Goal: Task Accomplishment & Management: Complete application form

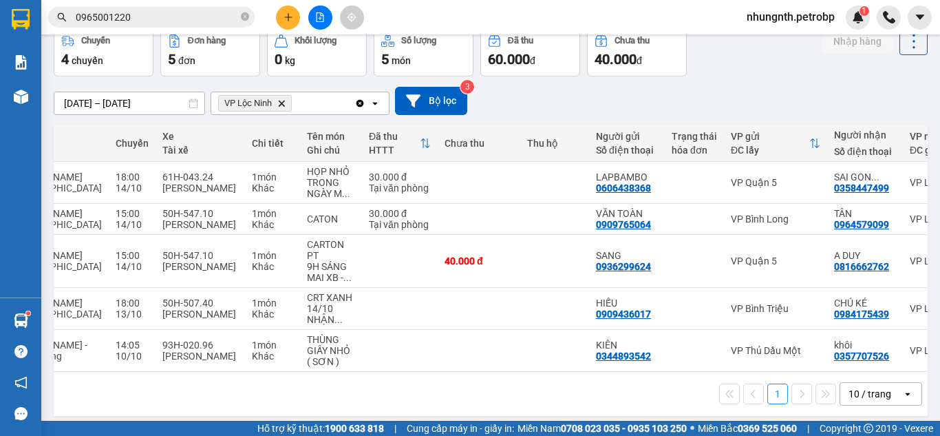
scroll to position [0, 184]
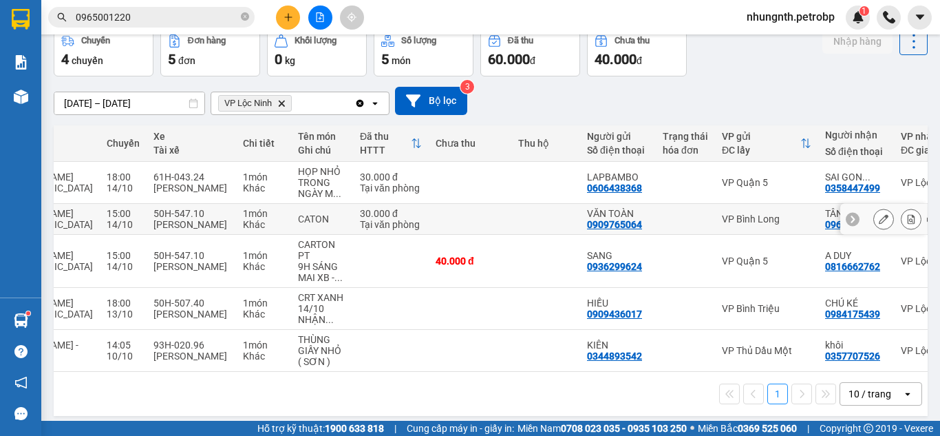
click at [908, 218] on button at bounding box center [910, 219] width 19 height 24
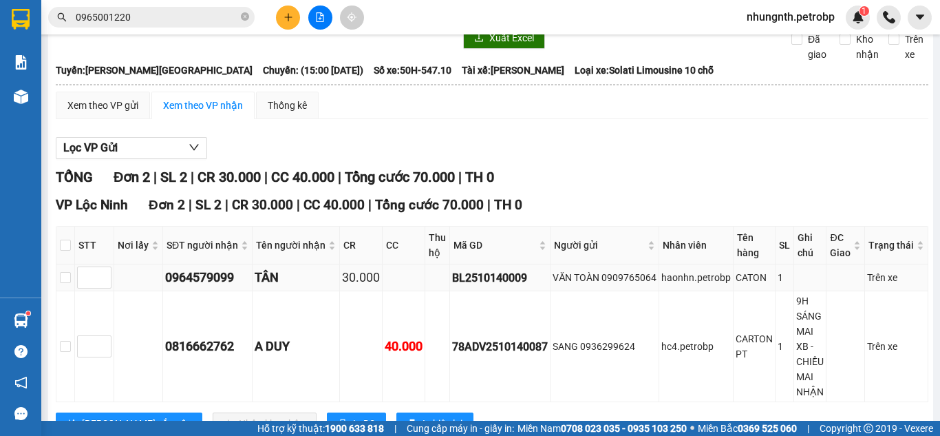
scroll to position [114, 0]
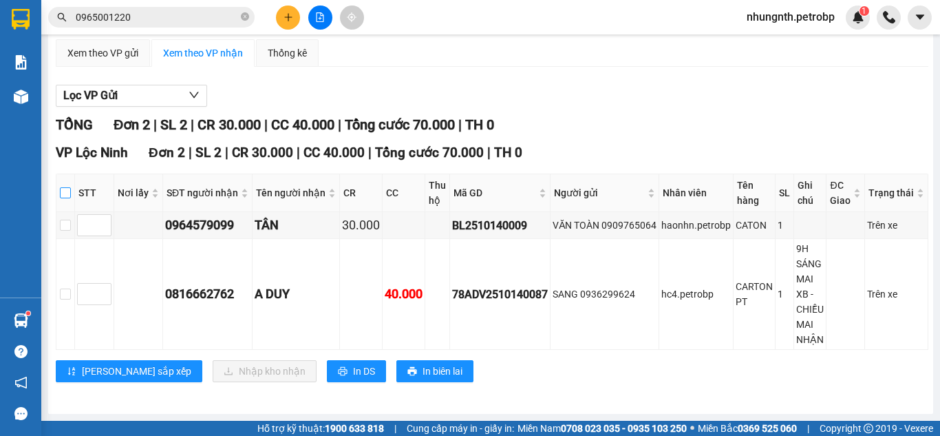
click at [66, 191] on input "checkbox" at bounding box center [65, 192] width 11 height 11
checkbox input "true"
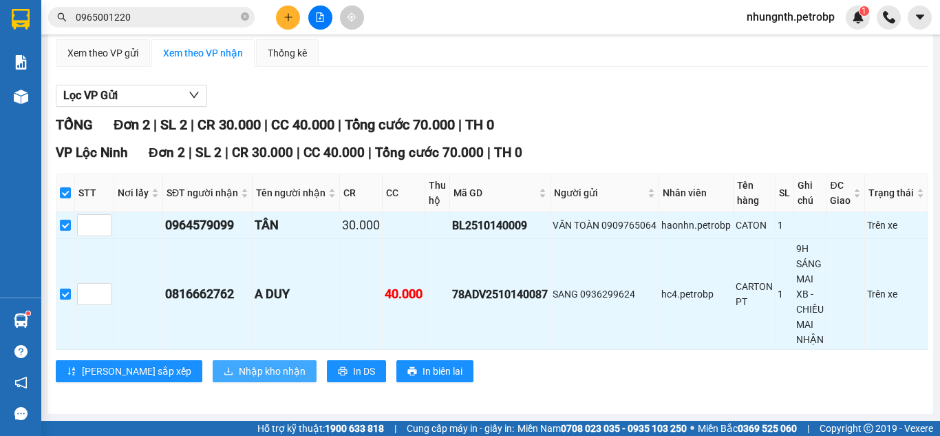
click at [213, 362] on button "Nhập kho nhận" at bounding box center [265, 371] width 104 height 22
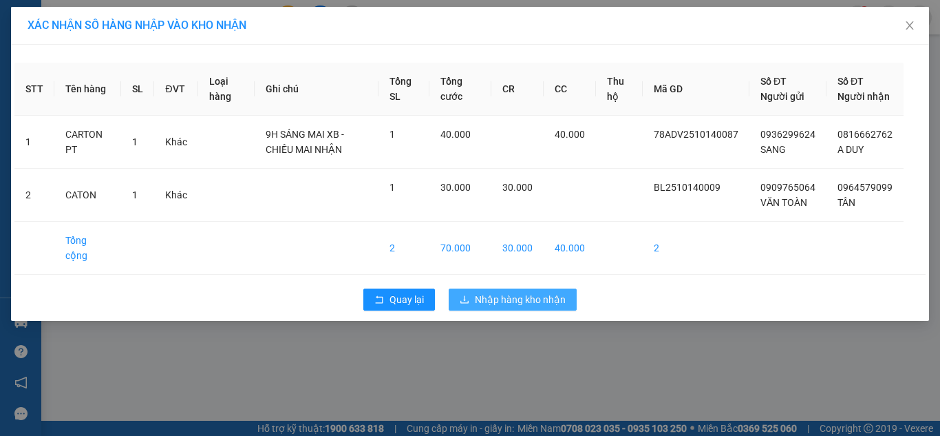
click at [524, 307] on span "Nhập hàng kho nhận" at bounding box center [520, 299] width 91 height 15
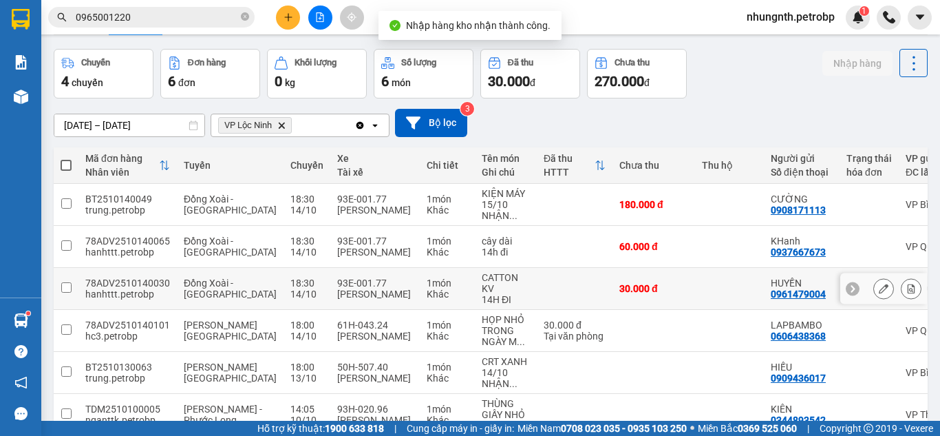
scroll to position [113, 0]
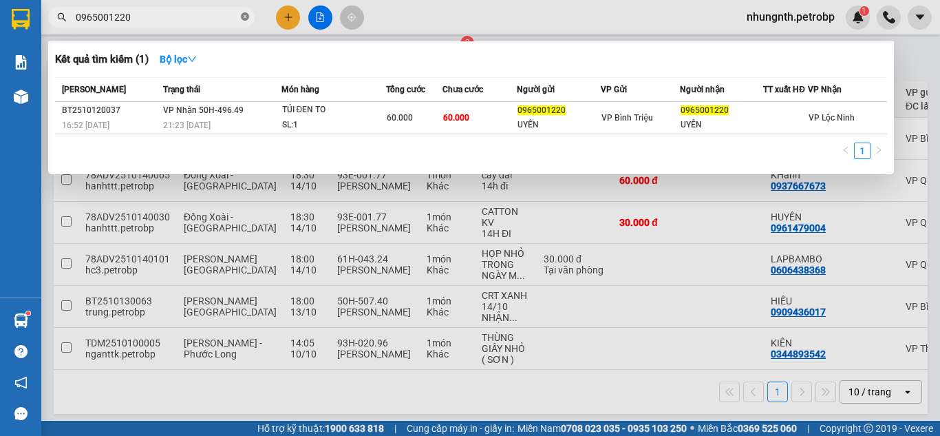
click at [246, 16] on icon "close-circle" at bounding box center [245, 16] width 8 height 8
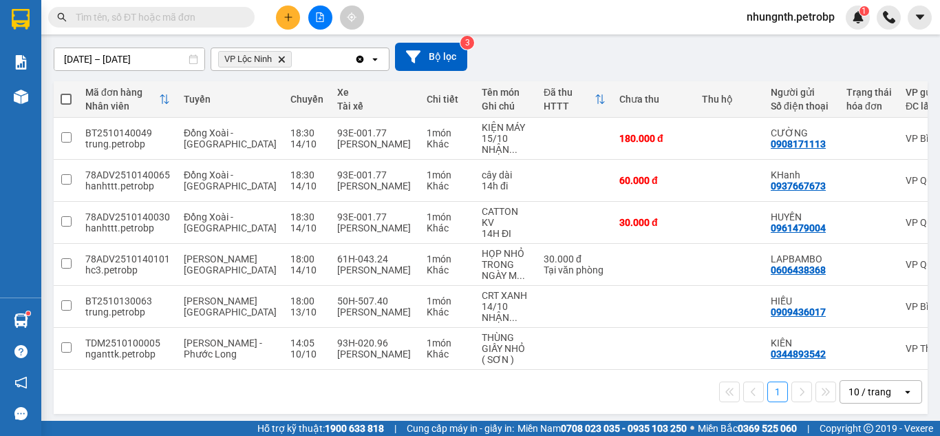
click at [187, 16] on input "text" at bounding box center [157, 17] width 162 height 15
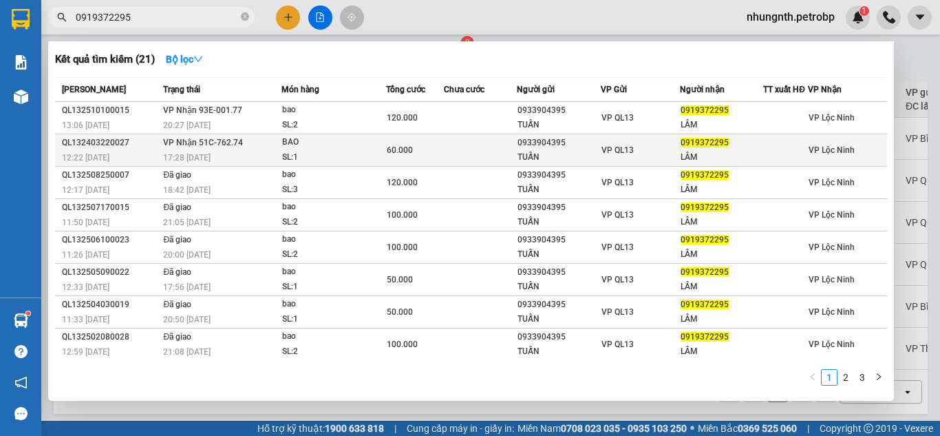
type input "0919372295"
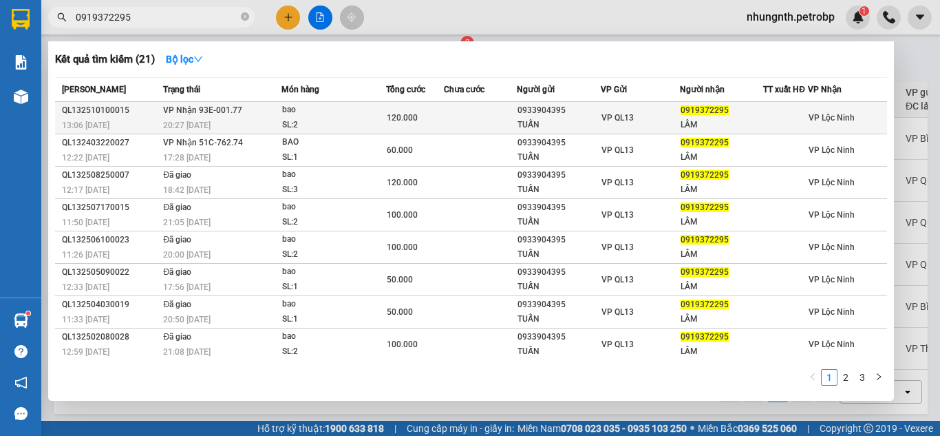
click at [637, 122] on div "VP QL13" at bounding box center [640, 117] width 78 height 15
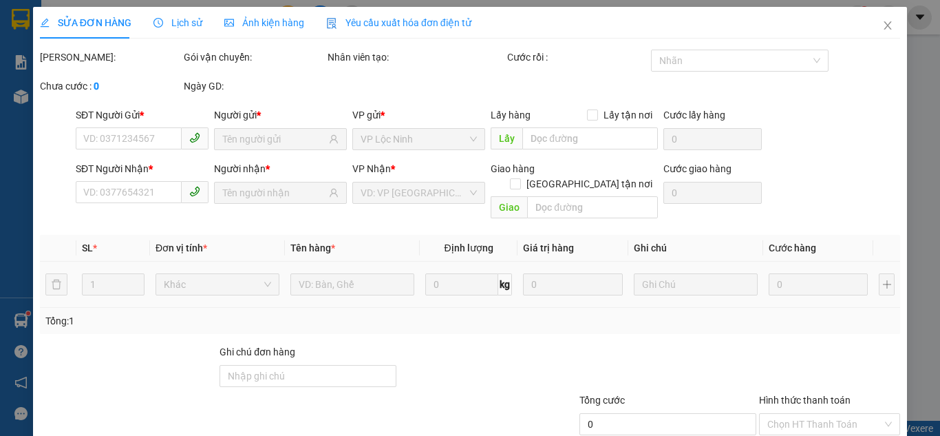
type input "0933904395"
type input "TUẤN"
type input "0919372295"
type input "LÂM"
type input "120.000"
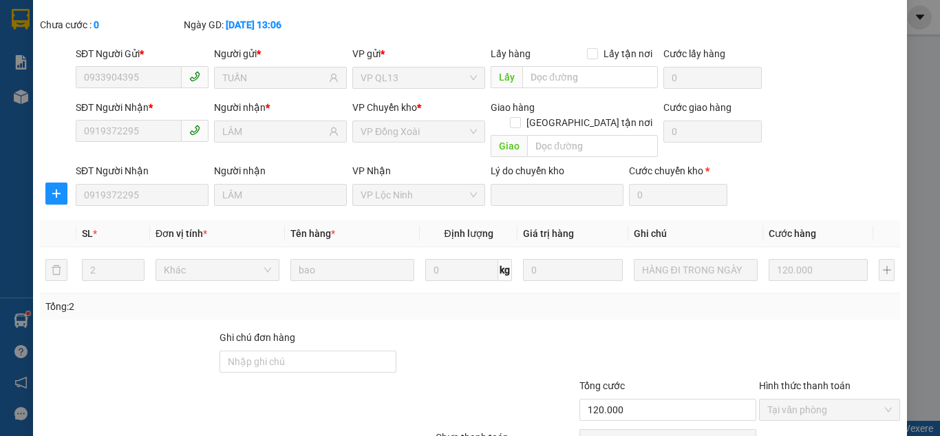
scroll to position [123, 0]
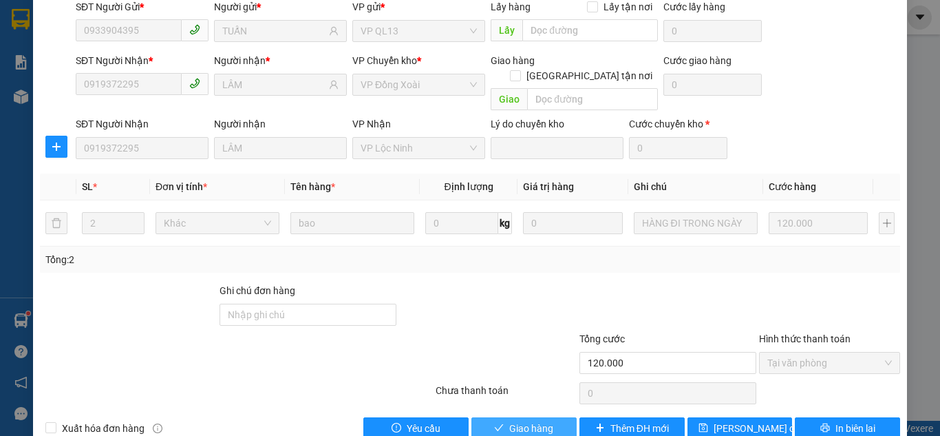
click at [513, 420] on span "Giao hàng" at bounding box center [531, 427] width 44 height 15
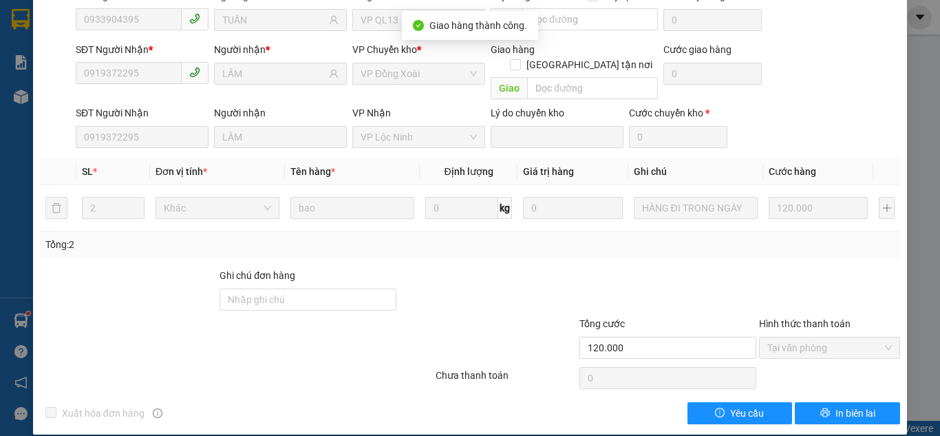
scroll to position [0, 0]
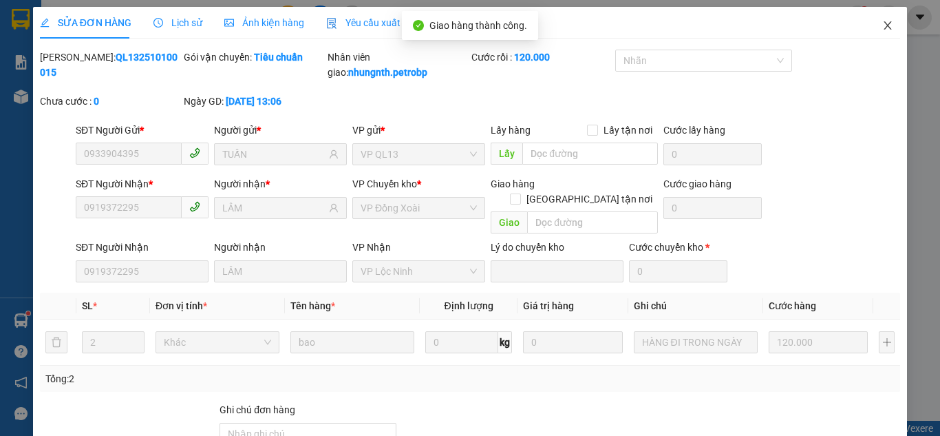
click at [882, 24] on icon "close" at bounding box center [887, 25] width 11 height 11
